Goal: Task Accomplishment & Management: Use online tool/utility

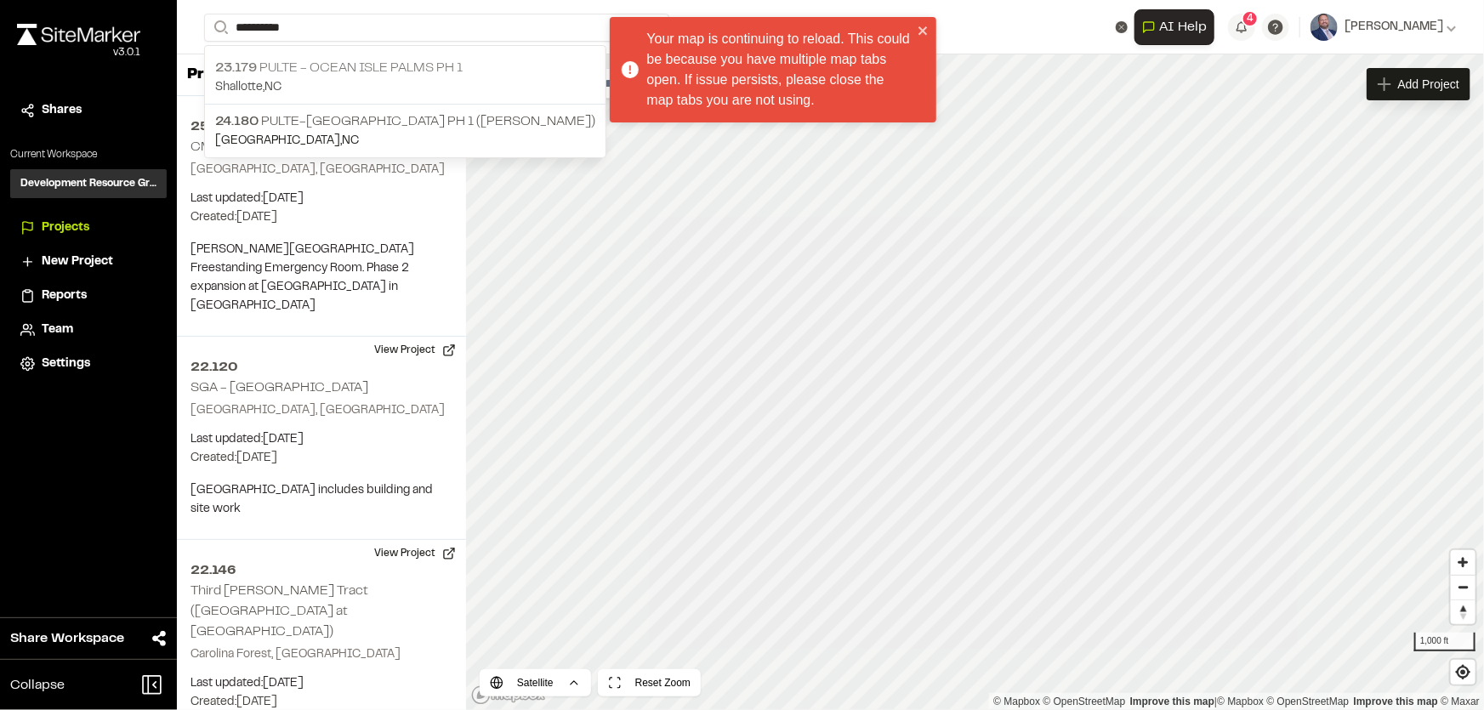
type input "**********"
click at [395, 65] on p "23.179 Pulte - [GEOGRAPHIC_DATA] Palms Ph 1" at bounding box center [405, 68] width 380 height 20
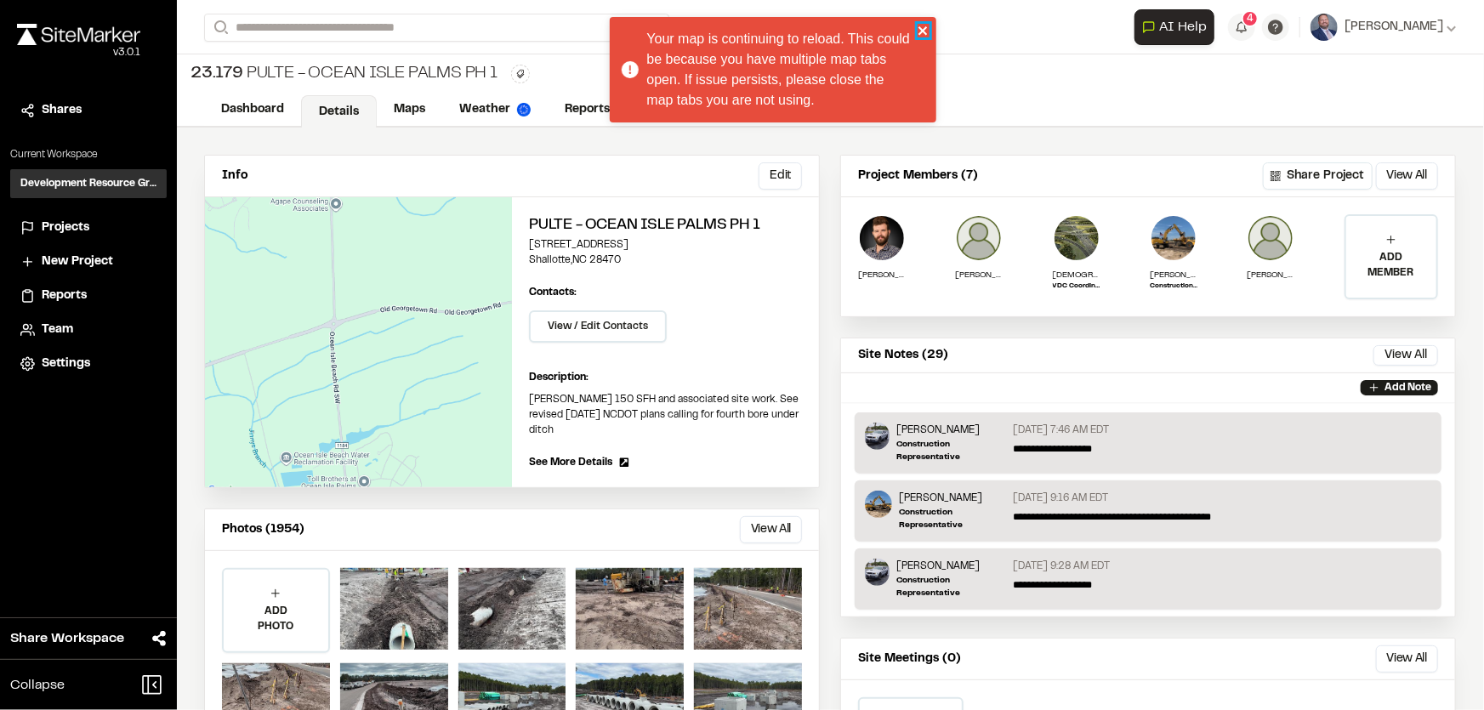
click at [925, 28] on icon "close" at bounding box center [923, 30] width 9 height 9
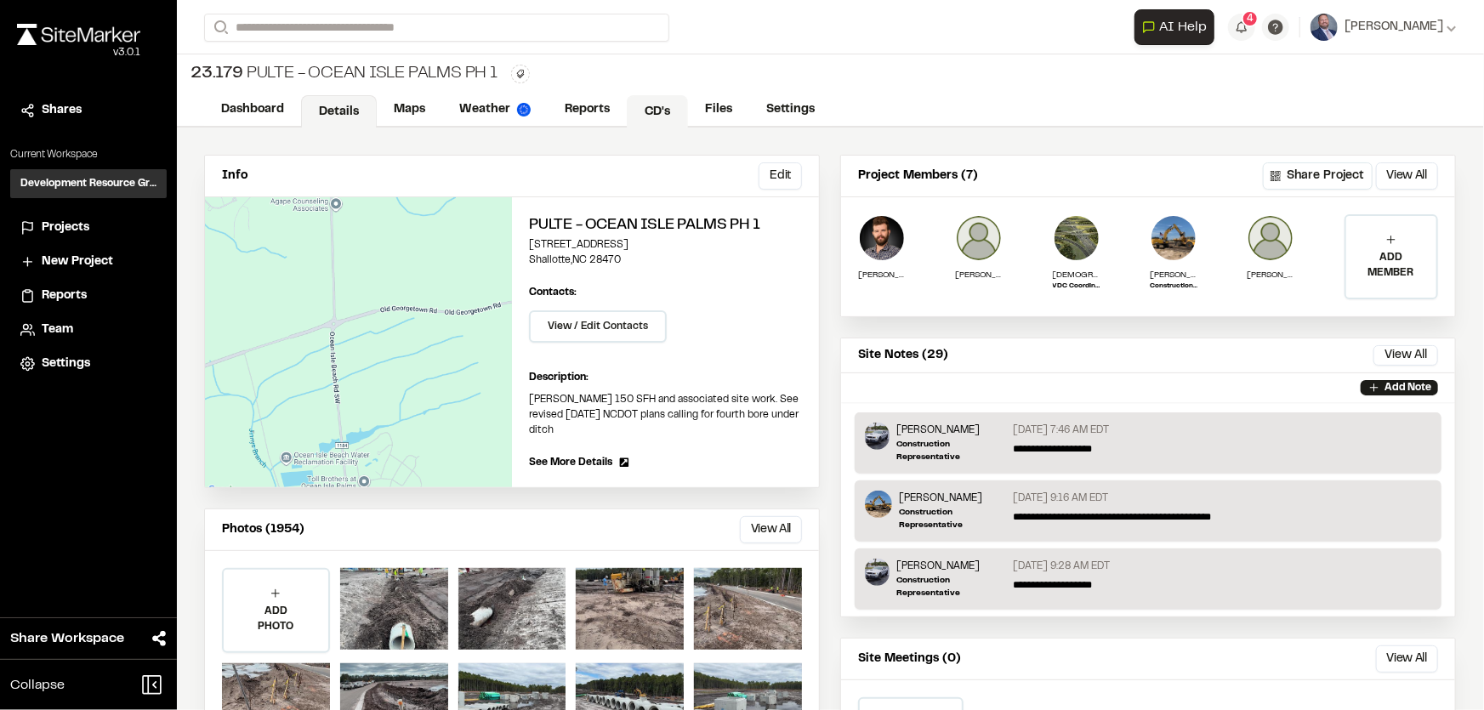
click at [649, 101] on link "CD's" at bounding box center [657, 111] width 61 height 32
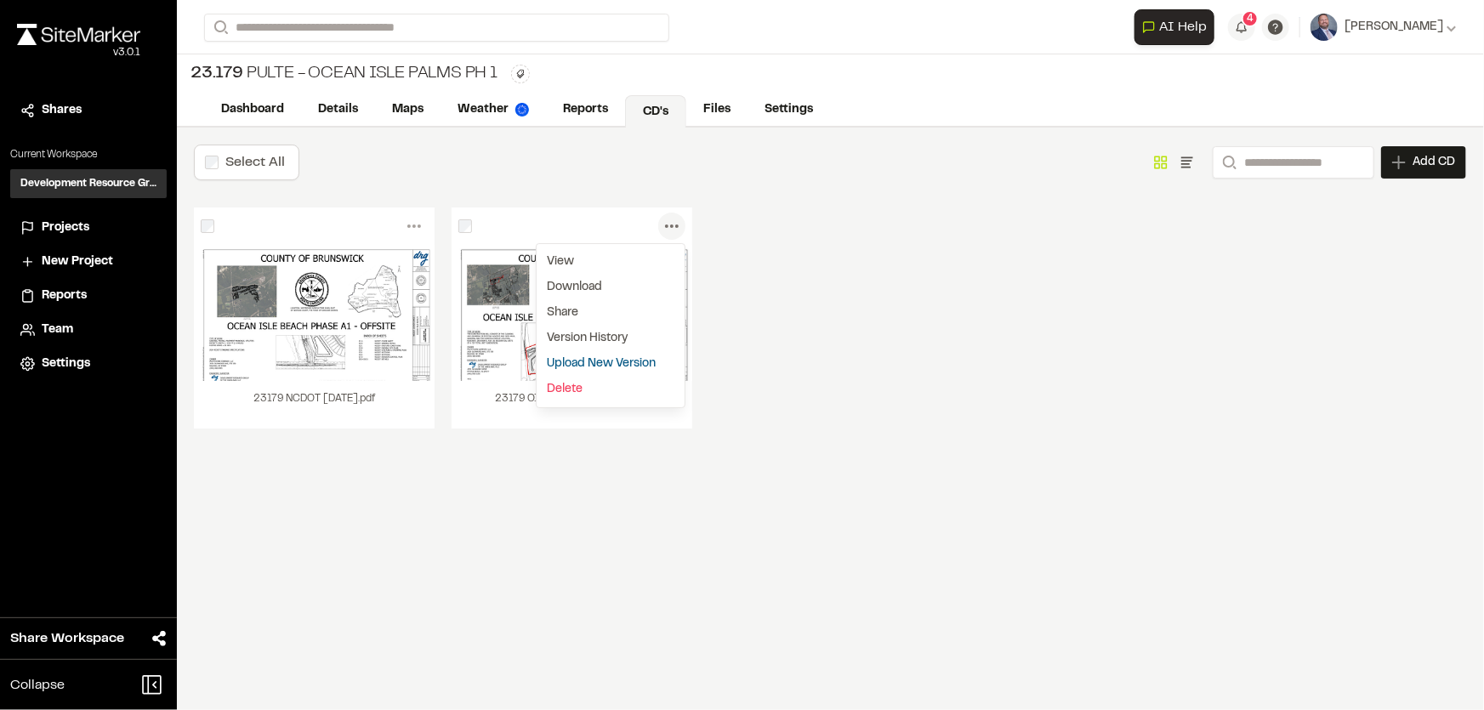
click at [578, 365] on link "Upload New Version" at bounding box center [611, 364] width 148 height 26
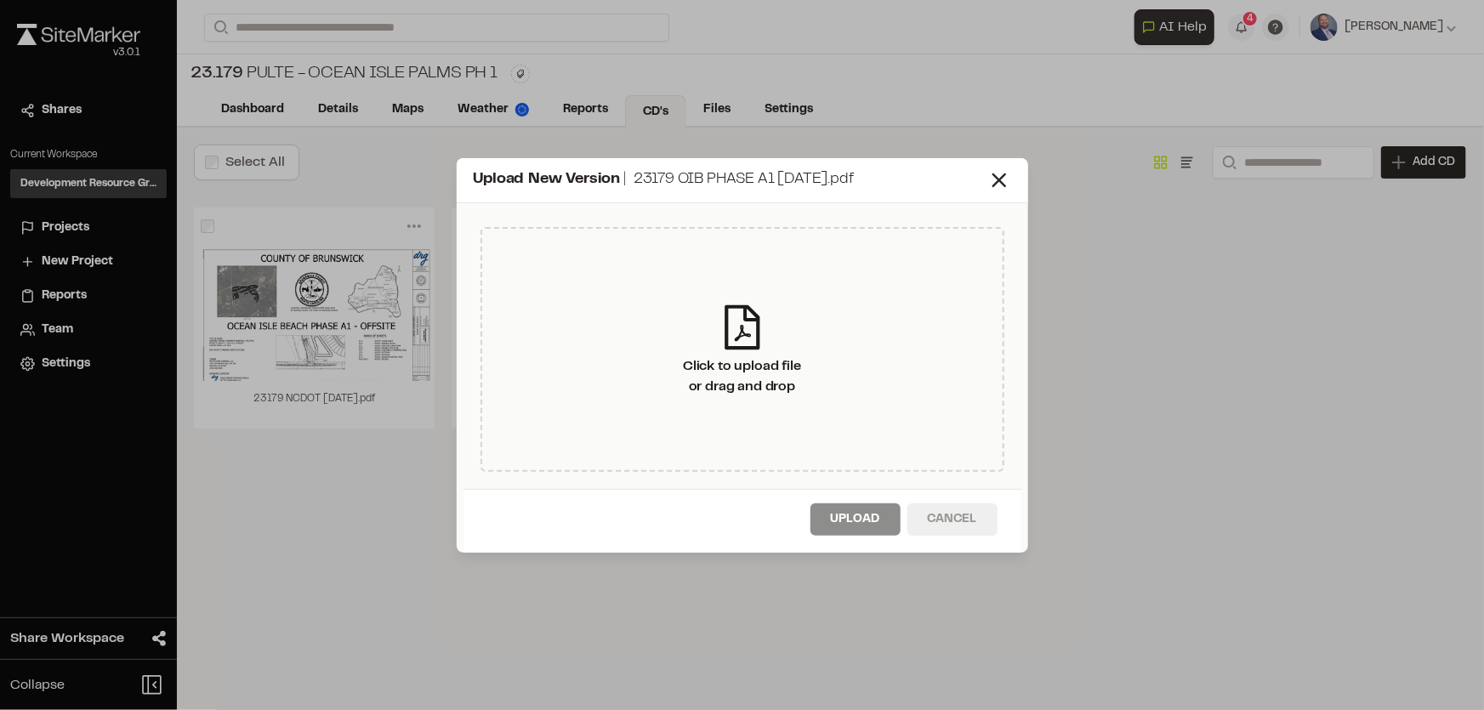
click at [970, 526] on button "Cancel" at bounding box center [953, 520] width 90 height 32
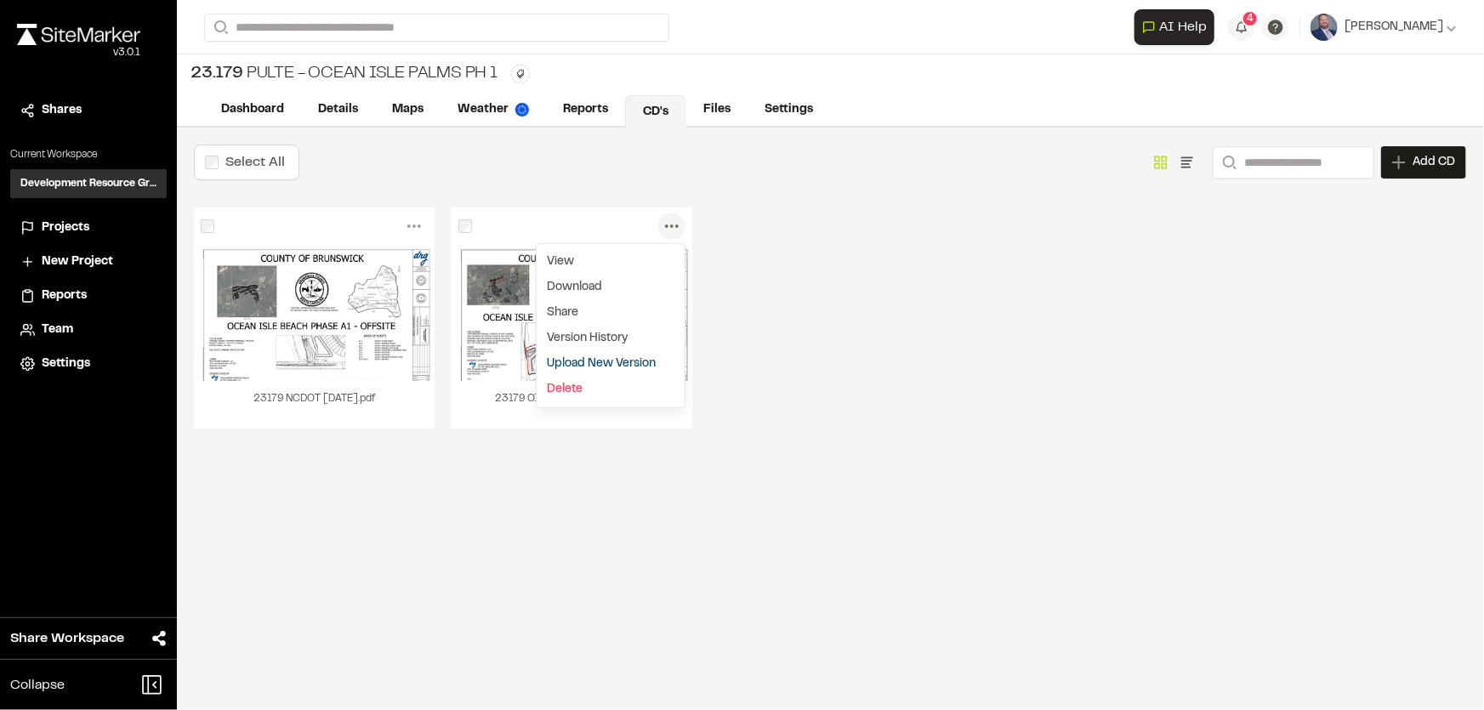
click at [594, 364] on link "Upload New Version" at bounding box center [611, 364] width 148 height 26
click at [587, 359] on link "Upload New Version" at bounding box center [611, 364] width 148 height 26
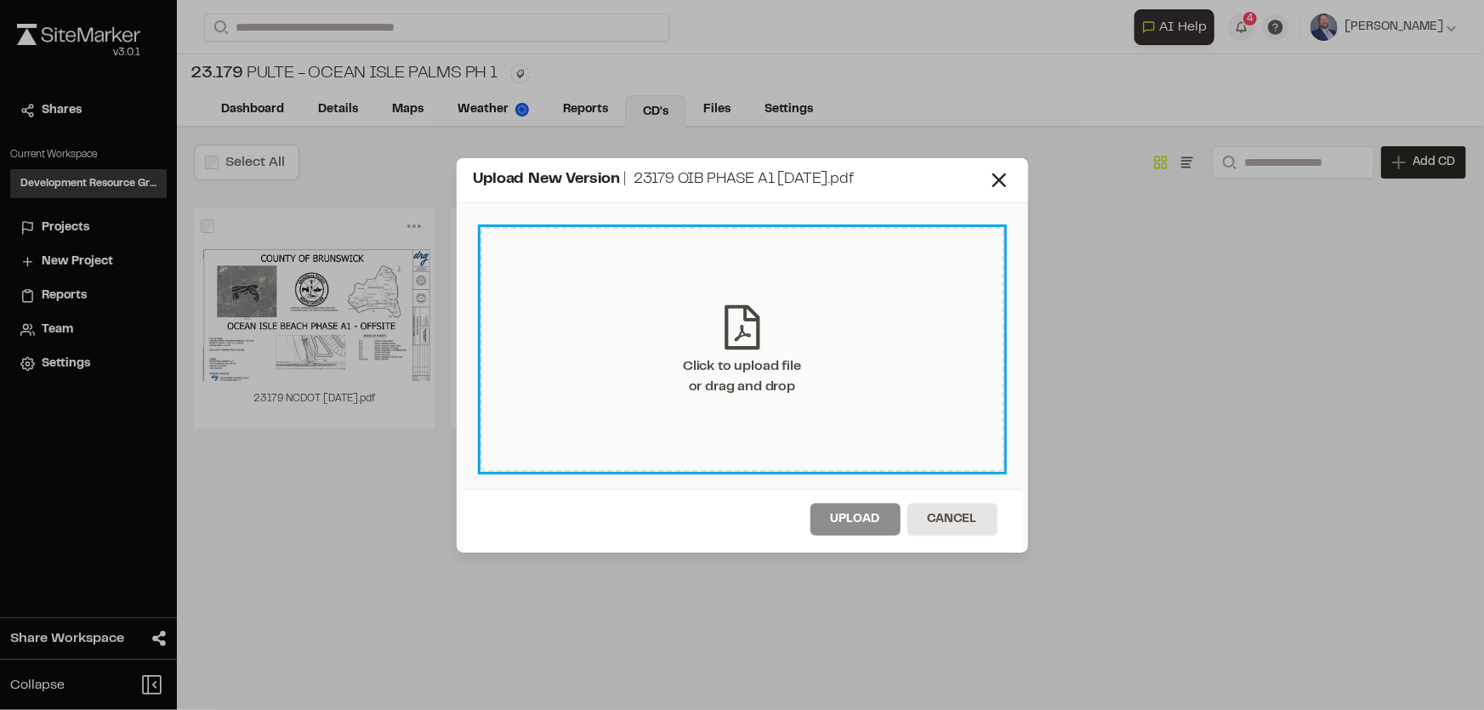
click at [756, 390] on div "Click to upload file or drag and drop" at bounding box center [742, 376] width 118 height 41
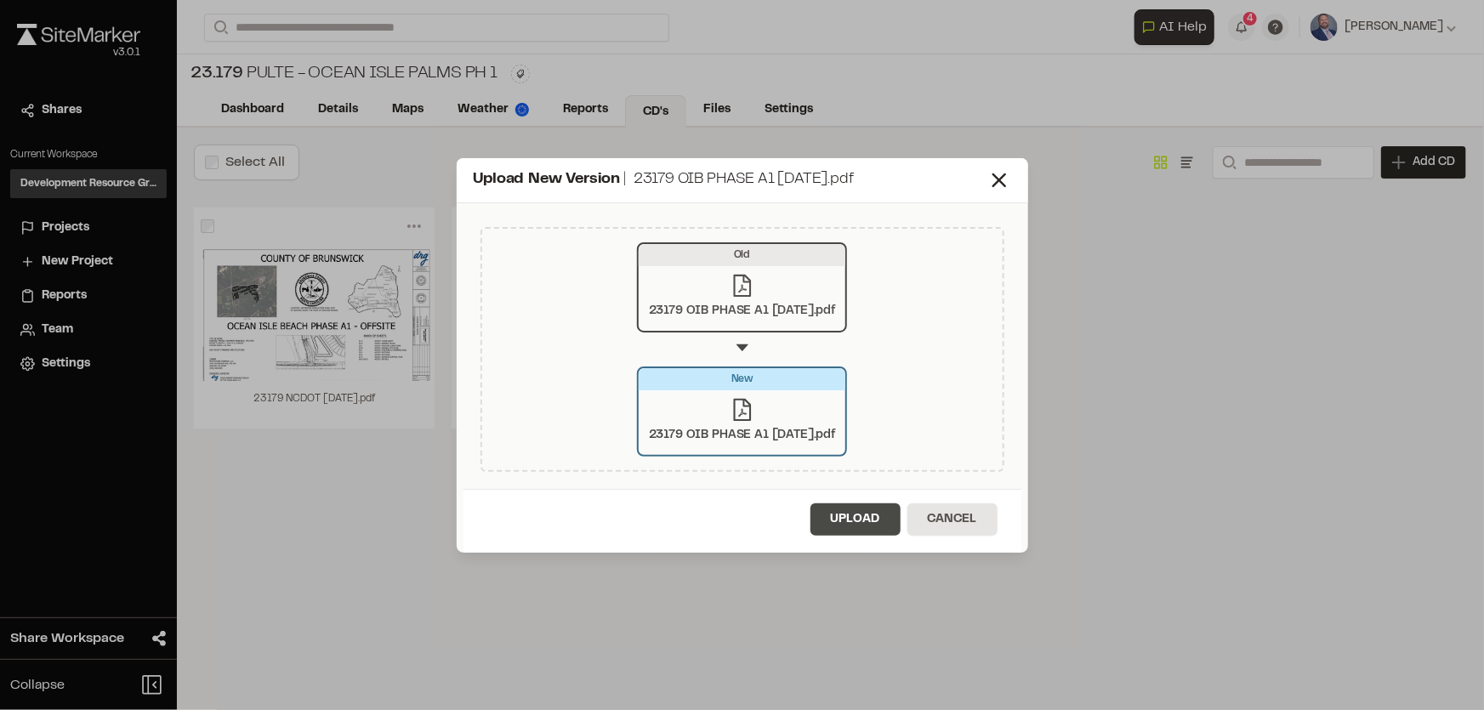
click at [877, 517] on button "Upload" at bounding box center [856, 520] width 90 height 32
